Goal: Task Accomplishment & Management: Manage account settings

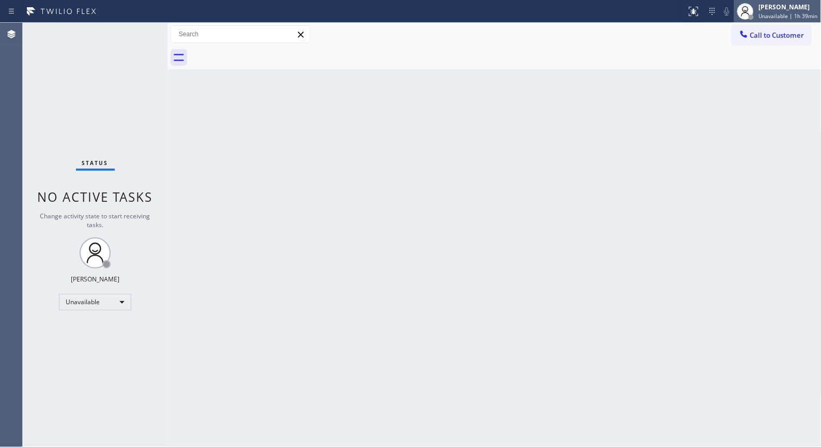
click at [809, 16] on span "Unavailable | 1h 39min" at bounding box center [788, 15] width 59 height 7
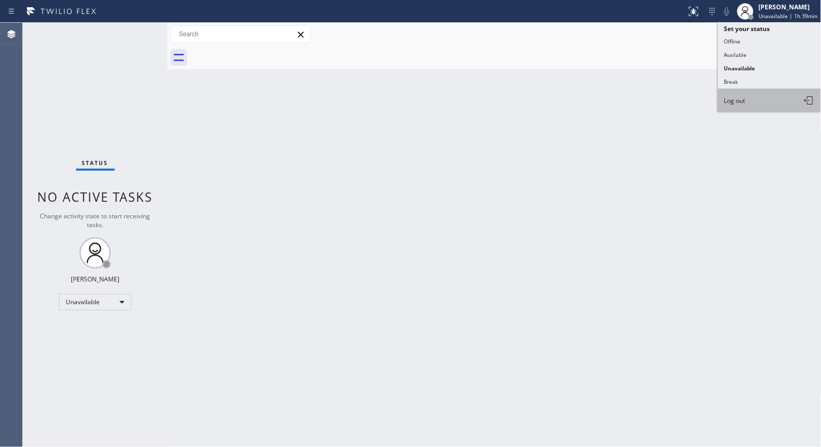
click at [741, 94] on button "Log out" at bounding box center [769, 100] width 103 height 23
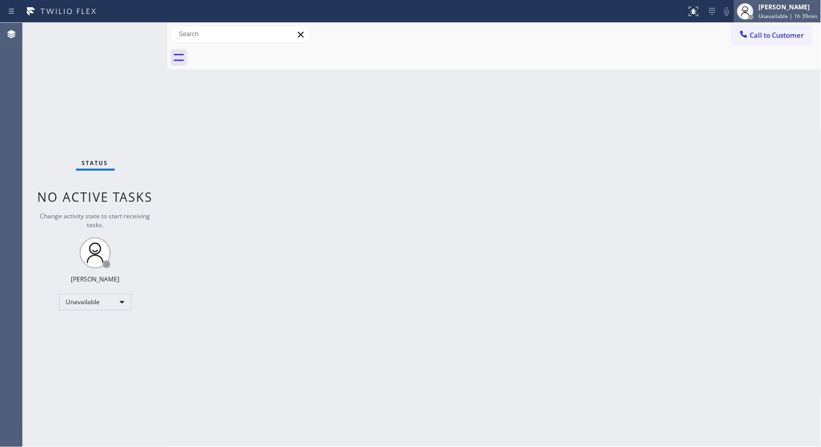
drag, startPoint x: 741, startPoint y: 94, endPoint x: 766, endPoint y: 13, distance: 84.2
click at [752, 56] on div "Back to Dashboard Change Sender ID Customers Technicians Select a contact Outbo…" at bounding box center [494, 235] width 654 height 424
click at [768, 6] on div "[PERSON_NAME]" at bounding box center [788, 7] width 59 height 9
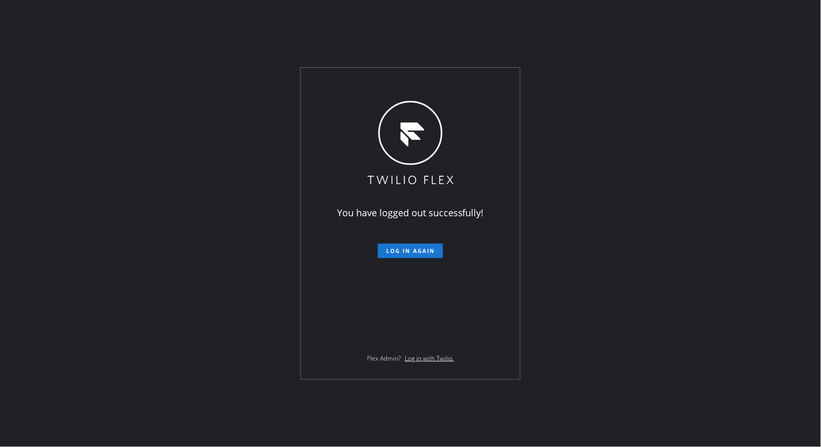
click at [734, 84] on div "You have logged out successfully! Log in again Flex Admin? Log in with Twilio." at bounding box center [410, 223] width 821 height 447
click at [425, 250] on span "Log in again" at bounding box center [410, 250] width 49 height 7
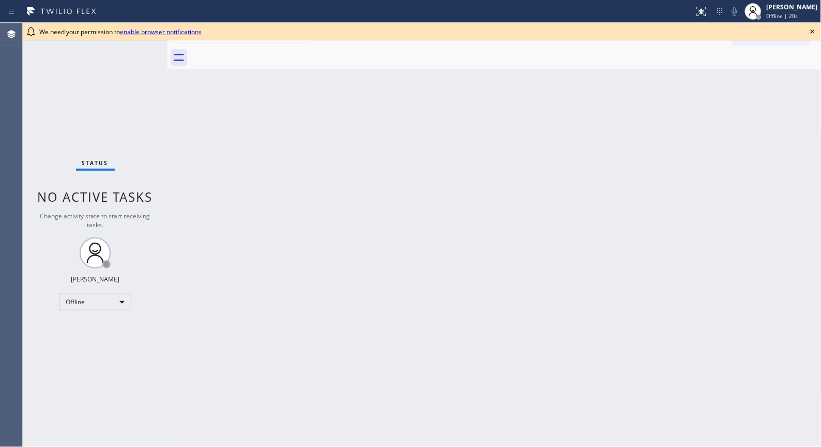
click at [432, 332] on div "Back to Dashboard Change Sender ID Customers Technicians Select a contact Outbo…" at bounding box center [494, 235] width 654 height 424
click at [126, 297] on div "Offline" at bounding box center [95, 302] width 72 height 17
drag, startPoint x: 126, startPoint y: 297, endPoint x: 105, endPoint y: 339, distance: 47.4
click at [105, 339] on li "Unavailable" at bounding box center [94, 341] width 70 height 12
